Goal: Task Accomplishment & Management: Use online tool/utility

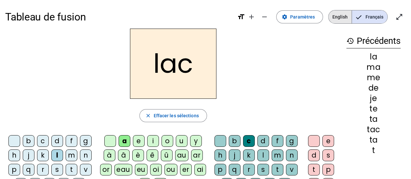
click at [339, 20] on span "English" at bounding box center [340, 16] width 23 height 13
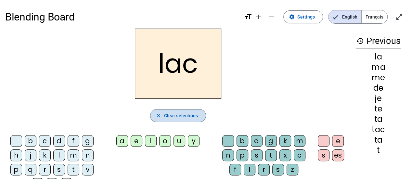
click at [174, 116] on span "Clear selections" at bounding box center [181, 116] width 34 height 8
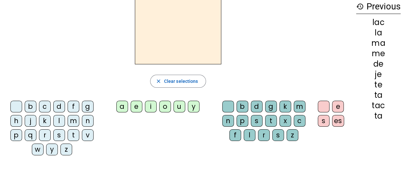
scroll to position [36, 0]
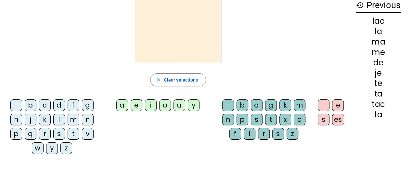
click at [51, 149] on div "y" at bounding box center [52, 148] width 12 height 12
click at [177, 106] on div "u" at bounding box center [180, 105] width 12 height 12
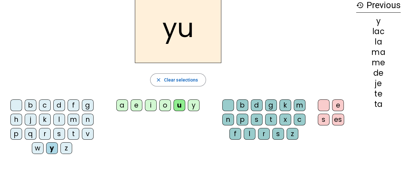
click at [301, 104] on div "m" at bounding box center [300, 105] width 12 height 12
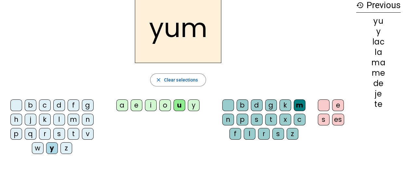
click at [88, 103] on div "g" at bounding box center [88, 105] width 12 height 12
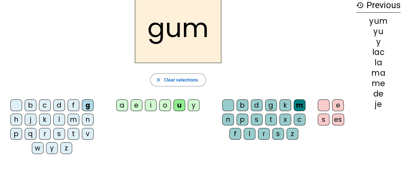
scroll to position [0, 0]
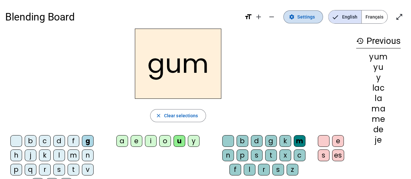
click at [297, 19] on span at bounding box center [303, 17] width 39 height 16
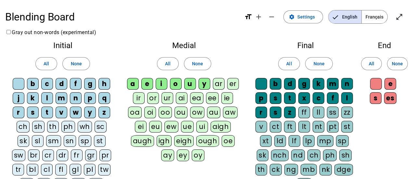
click at [70, 165] on div "gl" at bounding box center [76, 170] width 12 height 12
click at [84, 169] on div "pl" at bounding box center [90, 170] width 12 height 12
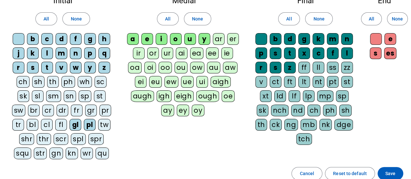
scroll to position [45, 0]
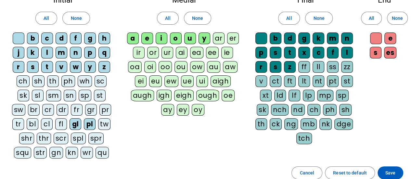
click at [32, 95] on div "sl" at bounding box center [38, 96] width 12 height 12
click at [317, 94] on div "mp" at bounding box center [325, 96] width 16 height 12
click at [95, 81] on div "sc" at bounding box center [101, 81] width 12 height 12
click at [54, 136] on div "scr" at bounding box center [61, 139] width 15 height 12
click at [47, 147] on div "str" at bounding box center [40, 153] width 13 height 12
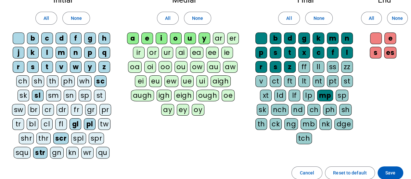
drag, startPoint x: 394, startPoint y: 169, endPoint x: 395, endPoint y: 158, distance: 10.4
click at [395, 158] on settings-page "Gray out non-words (experimental) Initial All None b c d f g h j k l m n p q r …" at bounding box center [205, 82] width 401 height 196
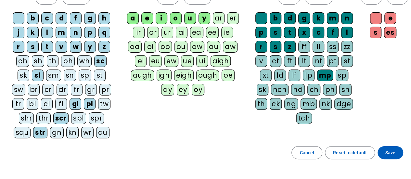
scroll to position [112, 0]
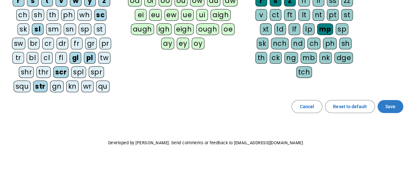
click at [387, 103] on span "Save" at bounding box center [390, 107] width 10 height 8
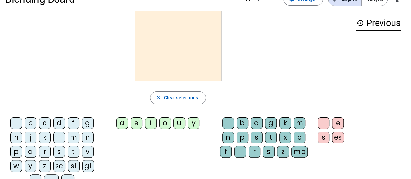
scroll to position [20, 0]
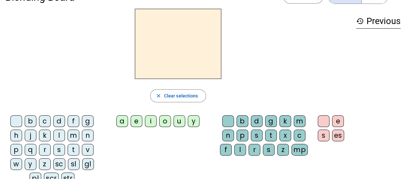
click at [55, 130] on div "l" at bounding box center [59, 136] width 12 height 12
click at [89, 122] on div "g" at bounding box center [88, 121] width 12 height 12
click at [179, 121] on div "u" at bounding box center [180, 121] width 12 height 12
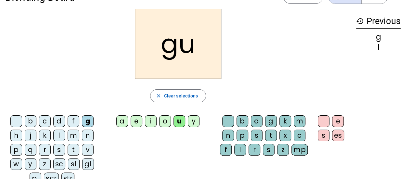
click at [299, 120] on div "m" at bounding box center [300, 121] width 12 height 12
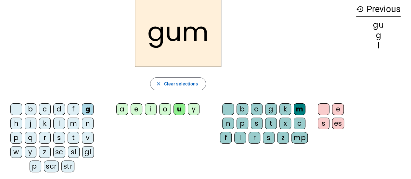
scroll to position [32, 0]
click at [90, 149] on div "gl" at bounding box center [88, 152] width 12 height 12
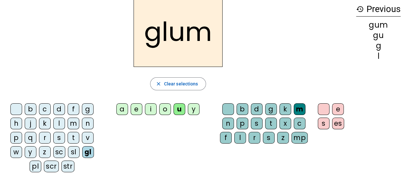
click at [34, 166] on div "pl" at bounding box center [36, 167] width 12 height 12
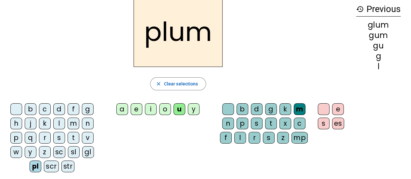
click at [299, 137] on div "mp" at bounding box center [300, 138] width 16 height 12
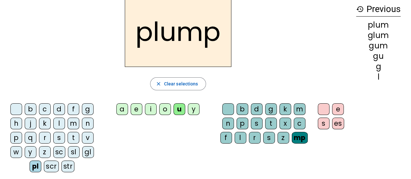
click at [76, 151] on div "sl" at bounding box center [74, 152] width 12 height 12
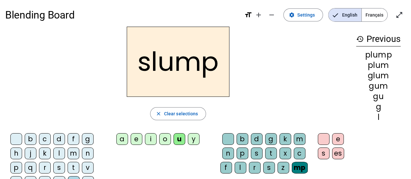
scroll to position [0, 0]
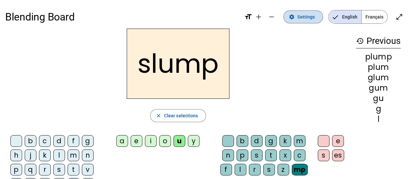
click at [301, 17] on span "Settings" at bounding box center [306, 17] width 18 height 8
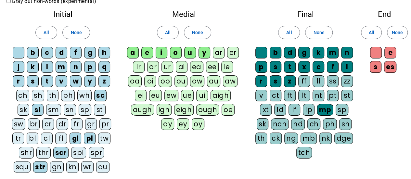
scroll to position [33, 0]
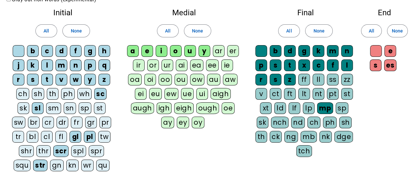
click at [94, 106] on div "st" at bounding box center [100, 108] width 12 height 12
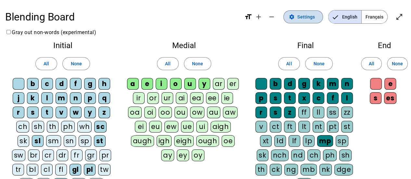
click at [307, 14] on span "Settings" at bounding box center [306, 17] width 18 height 8
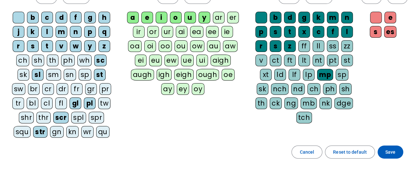
scroll to position [112, 0]
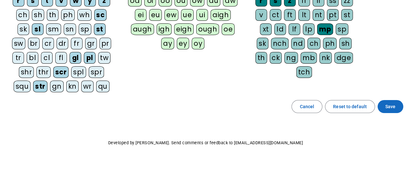
click at [390, 106] on span "Save" at bounding box center [390, 107] width 10 height 8
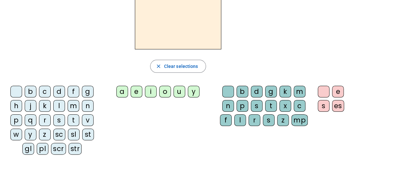
scroll to position [49, 0]
click at [85, 136] on div "st" at bounding box center [88, 135] width 12 height 12
click at [180, 90] on div "u" at bounding box center [180, 92] width 12 height 12
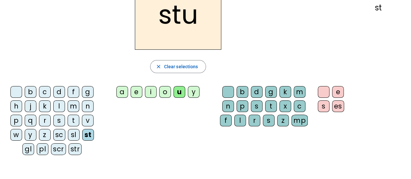
click at [297, 121] on div "mp" at bounding box center [300, 121] width 16 height 12
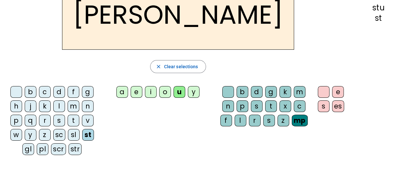
click at [123, 90] on div "a" at bounding box center [122, 92] width 12 height 12
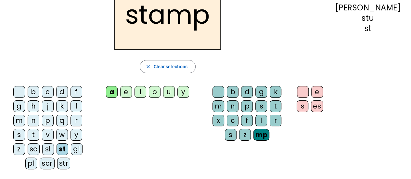
click at [39, 129] on div "t" at bounding box center [34, 135] width 12 height 12
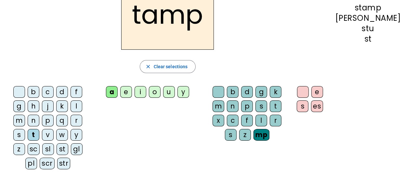
click at [241, 105] on div "p" at bounding box center [247, 106] width 12 height 12
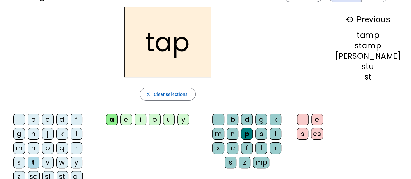
scroll to position [0, 0]
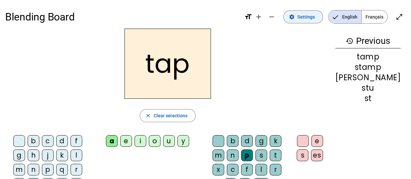
click at [304, 17] on span "Settings" at bounding box center [306, 17] width 18 height 8
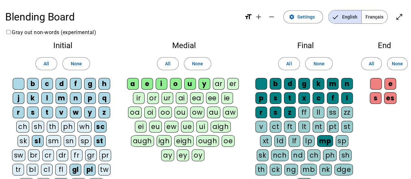
click at [24, 164] on div "tr" at bounding box center [18, 170] width 12 height 12
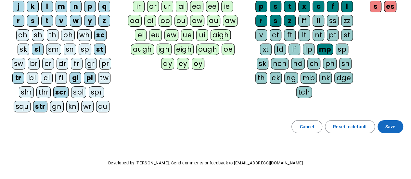
click at [395, 124] on span at bounding box center [391, 127] width 26 height 16
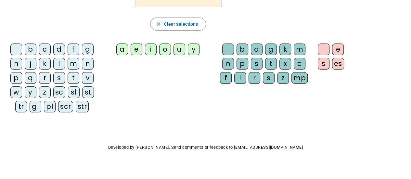
scroll to position [77, 0]
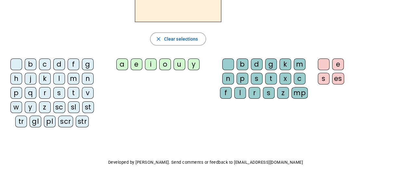
click at [22, 122] on div "tr" at bounding box center [21, 122] width 12 height 12
click at [126, 65] on div "a" at bounding box center [122, 64] width 12 height 12
click at [244, 76] on div "p" at bounding box center [243, 79] width 12 height 12
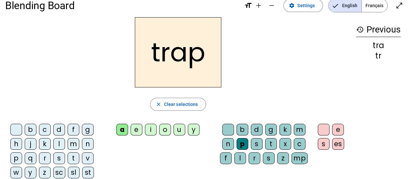
scroll to position [11, 0]
click at [153, 130] on div "i" at bounding box center [151, 130] width 12 height 12
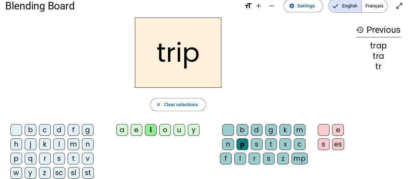
click at [91, 172] on div "st" at bounding box center [88, 173] width 12 height 12
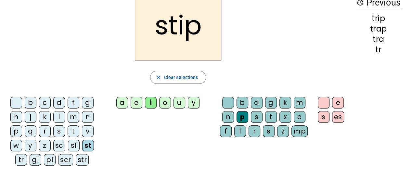
scroll to position [39, 0]
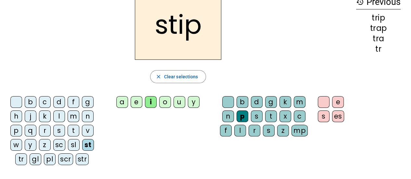
click at [85, 155] on div "str" at bounding box center [82, 159] width 13 height 12
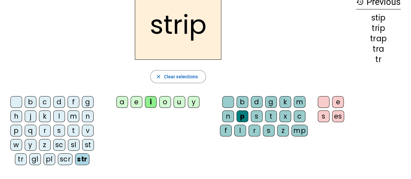
click at [124, 101] on div "a" at bounding box center [122, 102] width 12 height 12
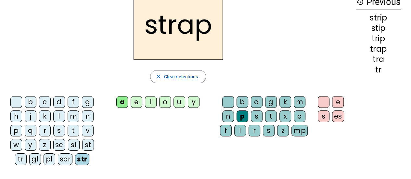
click at [58, 145] on div "sc" at bounding box center [59, 145] width 12 height 12
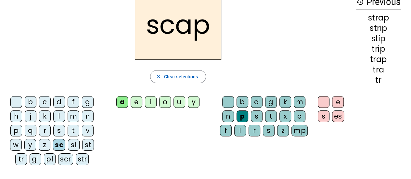
click at [66, 158] on div "scr" at bounding box center [65, 159] width 15 height 12
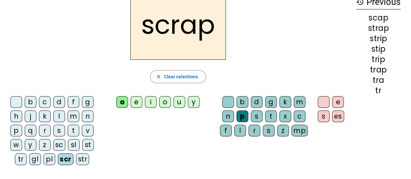
click at [325, 117] on div "s" at bounding box center [324, 116] width 12 height 12
